Goal: Task Accomplishment & Management: Complete application form

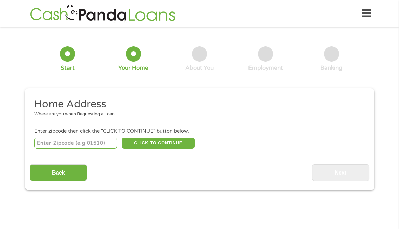
click at [98, 138] on input "number" at bounding box center [75, 143] width 83 height 11
type input "80010"
select select "[US_STATE]"
click at [143, 138] on button "CLICK TO CONTINUE" at bounding box center [158, 143] width 73 height 11
type input "80010"
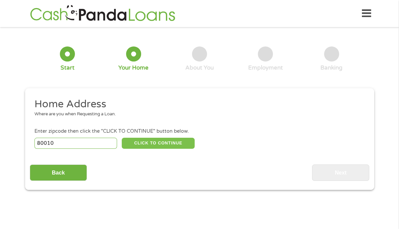
type input "Aurora"
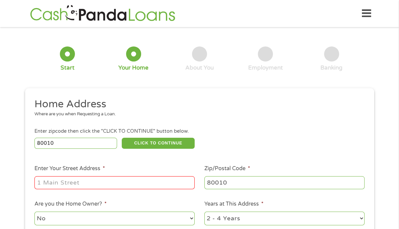
click at [103, 177] on input "Enter Your Street Address *" at bounding box center [114, 182] width 160 height 13
type input "[STREET_ADDRESS]"
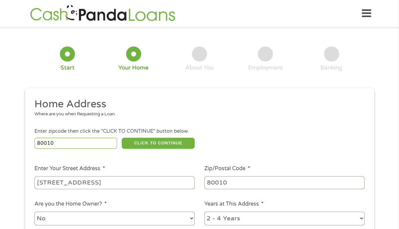
click at [253, 212] on select "1 Year or less 1 - 2 Years 2 - 4 Years Over 4 Years" at bounding box center [285, 219] width 160 height 14
select select "12months"
click at [205, 212] on select "1 Year or less 1 - 2 Years 2 - 4 Years Over 4 Years" at bounding box center [285, 219] width 160 height 14
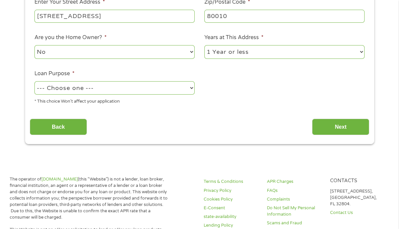
scroll to position [170, 0]
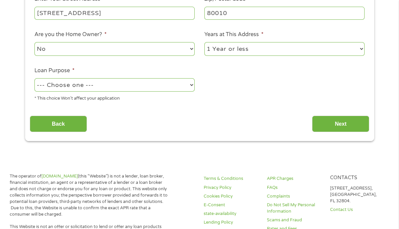
click at [183, 78] on select "--- Choose one --- Pay Bills Debt Consolidation Home Improvement Major Purchase…" at bounding box center [114, 85] width 160 height 14
select select "shorttermcash"
click at [34, 78] on select "--- Choose one --- Pay Bills Debt Consolidation Home Improvement Major Purchase…" at bounding box center [114, 85] width 160 height 14
click at [320, 116] on input "Next" at bounding box center [340, 124] width 57 height 16
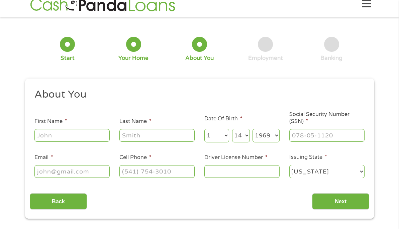
scroll to position [0, 0]
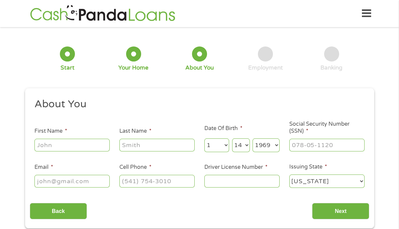
click at [56, 139] on input "First Name *" at bounding box center [71, 145] width 75 height 13
type input "[PERSON_NAME]"
type input "[PERSON_NAME][EMAIL_ADDRESS][PERSON_NAME][DOMAIN_NAME]"
type input "[PHONE_NUMBER]"
click at [216, 175] on input "Driver License Number *" at bounding box center [242, 181] width 75 height 13
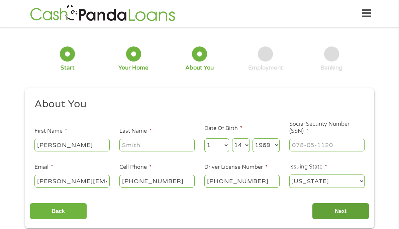
type input "[PHONE_NUMBER]"
click at [325, 208] on input "Next" at bounding box center [340, 211] width 57 height 16
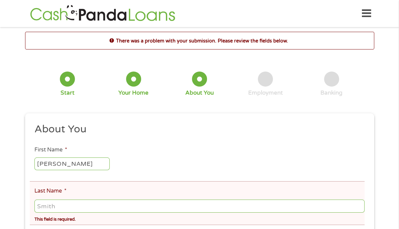
scroll to position [3, 3]
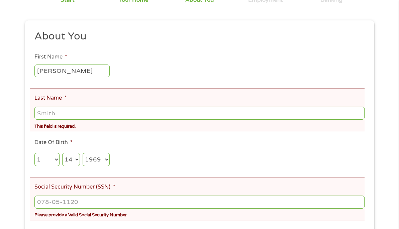
scroll to position [120, 0]
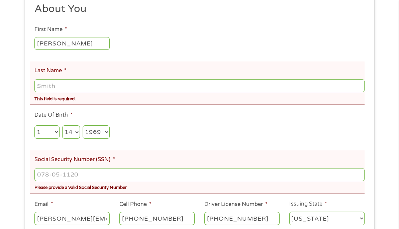
click at [73, 79] on input "Last Name *" at bounding box center [199, 85] width 330 height 13
type input "[PERSON_NAME]"
click at [163, 126] on ul "About You This field is hidden when viewing the form Title * --- Choose one ---…" at bounding box center [200, 116] width 340 height 229
click at [85, 172] on input "___-__-____" at bounding box center [199, 174] width 330 height 13
type input "398-68-2883"
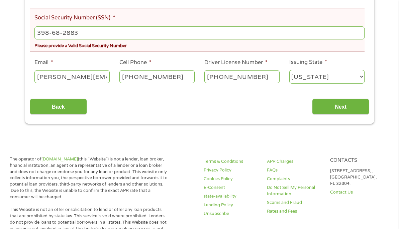
scroll to position [266, 0]
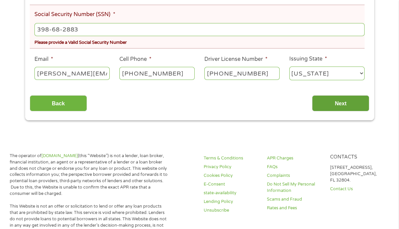
click at [345, 97] on input "Next" at bounding box center [340, 103] width 57 height 16
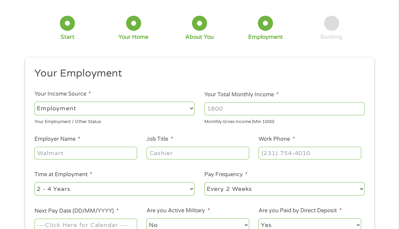
scroll to position [0, 0]
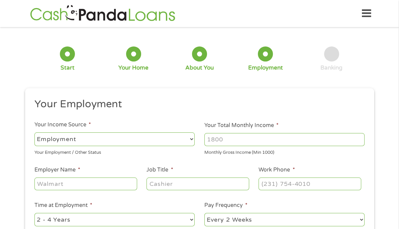
click at [193, 133] on select "--- Choose one --- Employment [DEMOGRAPHIC_DATA] Benefits" at bounding box center [114, 140] width 160 height 14
select select "benefits"
click at [34, 133] on select "--- Choose one --- Employment [DEMOGRAPHIC_DATA] Benefits" at bounding box center [114, 140] width 160 height 14
type input "Other"
type input "[PHONE_NUMBER]"
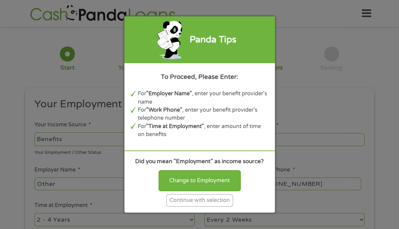
click at [182, 197] on div "Continue with selection" at bounding box center [199, 200] width 67 height 12
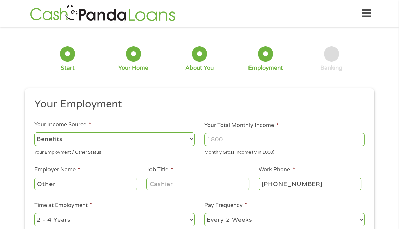
click at [238, 135] on input "Your Total Monthly Income *" at bounding box center [285, 139] width 160 height 13
type input "250"
click at [104, 178] on input "Other" at bounding box center [85, 184] width 102 height 13
type input "O"
type input "State of [US_STATE] DHS"
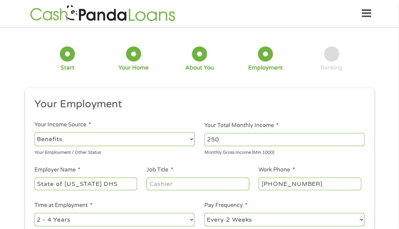
click at [180, 178] on input "Job Title *" at bounding box center [198, 184] width 102 height 13
type input "None"
click at [312, 179] on input "[PHONE_NUMBER]" at bounding box center [310, 184] width 102 height 13
type input "[PHONE_NUMBER]"
click at [333, 213] on select "--- Choose one --- Every 2 Weeks Every Week Monthly Semi-Monthly" at bounding box center [285, 220] width 160 height 14
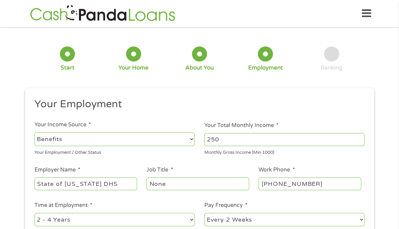
select select "monthly"
click at [205, 213] on select "--- Choose one --- Every 2 Weeks Every Week Monthly Semi-Monthly" at bounding box center [285, 220] width 160 height 14
click at [383, 194] on div "1 Start 2 Your Home 3 About You 4 Employment 5 Banking 6 This field is hidden w…" at bounding box center [199, 167] width 399 height 271
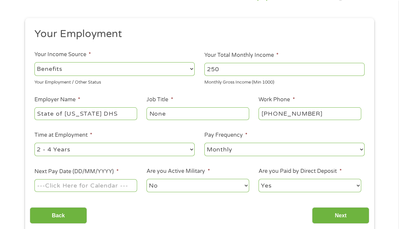
scroll to position [80, 0]
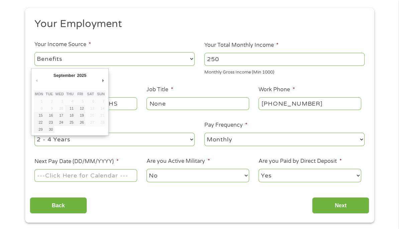
click at [127, 169] on input "Next Pay Date (DD/MM/YYYY) *" at bounding box center [85, 175] width 102 height 13
type input "[DATE]"
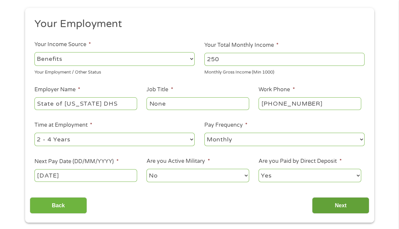
click at [341, 197] on input "Next" at bounding box center [340, 205] width 57 height 16
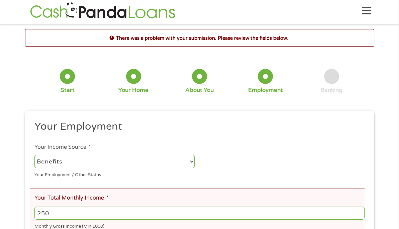
scroll to position [0, 0]
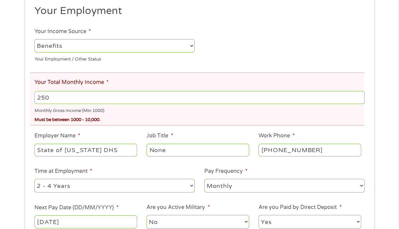
scroll to position [120, 0]
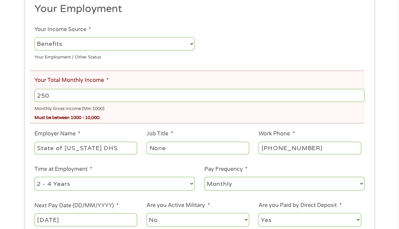
click at [58, 89] on input "250" at bounding box center [199, 95] width 330 height 13
type input "2"
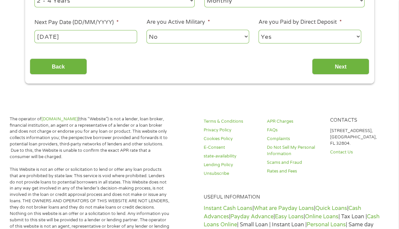
scroll to position [295, 0]
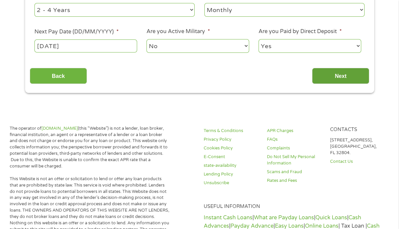
type input "1000"
click at [337, 68] on input "Next" at bounding box center [340, 76] width 57 height 16
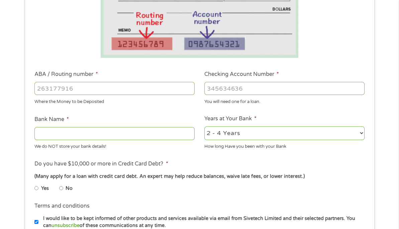
scroll to position [162, 0]
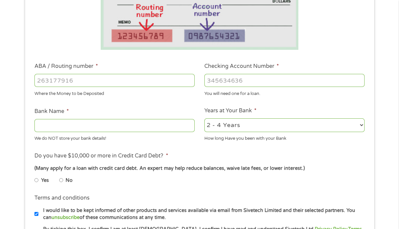
click at [131, 74] on input "ABA / Routing number *" at bounding box center [114, 80] width 160 height 13
type input "107001481"
type input "ACADEMY BANK"
type input "107001481"
click at [218, 75] on input "Checking Account Number *" at bounding box center [285, 80] width 160 height 13
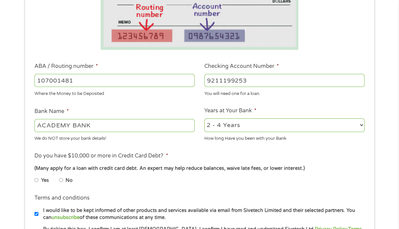
type input "9211199253"
click at [36, 175] on input "Yes" at bounding box center [36, 180] width 4 height 11
radio input "true"
click at [22, 175] on div "1 Start 2 Your Home 3 About You 4 Employment 5 Banking 6 This field is hidden w…" at bounding box center [199, 86] width 361 height 434
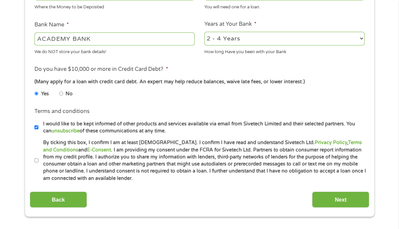
scroll to position [269, 0]
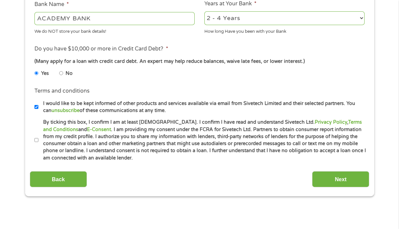
click at [35, 102] on input "I would like to be kept informed of other products and services available via e…" at bounding box center [36, 107] width 4 height 11
checkbox input "false"
click at [324, 171] on input "Next" at bounding box center [340, 179] width 57 height 16
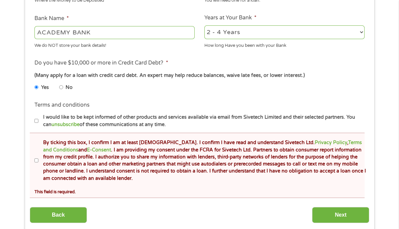
scroll to position [281, 0]
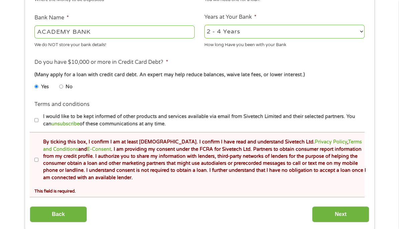
drag, startPoint x: 35, startPoint y: 151, endPoint x: 145, endPoint y: 148, distance: 109.5
click at [145, 148] on li "By ticking this box, I confirm I am at least [DEMOGRAPHIC_DATA]. I confirm I ha…" at bounding box center [201, 160] width 335 height 43
click at [37, 155] on input "By ticking this box, I confirm I am at least [DEMOGRAPHIC_DATA]. I confirm I ha…" at bounding box center [36, 160] width 4 height 11
checkbox input "true"
click at [328, 207] on input "Next" at bounding box center [340, 215] width 57 height 16
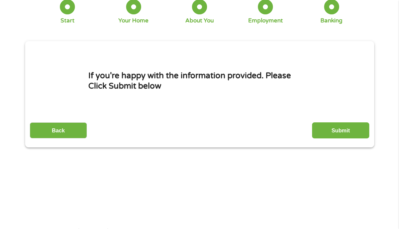
scroll to position [0, 0]
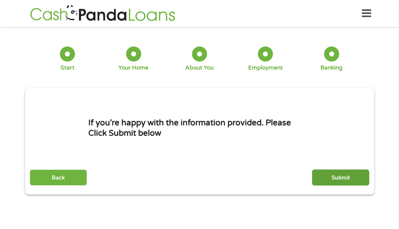
click at [339, 170] on input "Submit" at bounding box center [340, 178] width 57 height 16
